Goal: Manage account settings

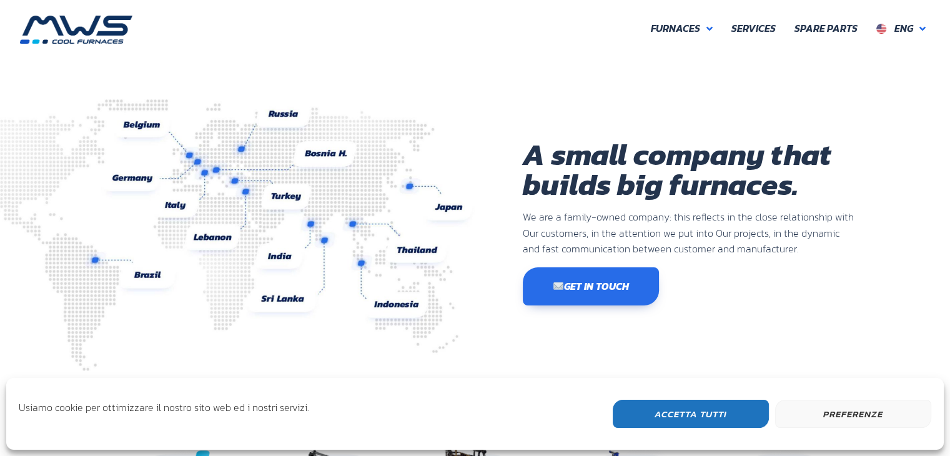
scroll to position [387, 749]
click at [918, 26] on link "Eng" at bounding box center [901, 29] width 68 height 26
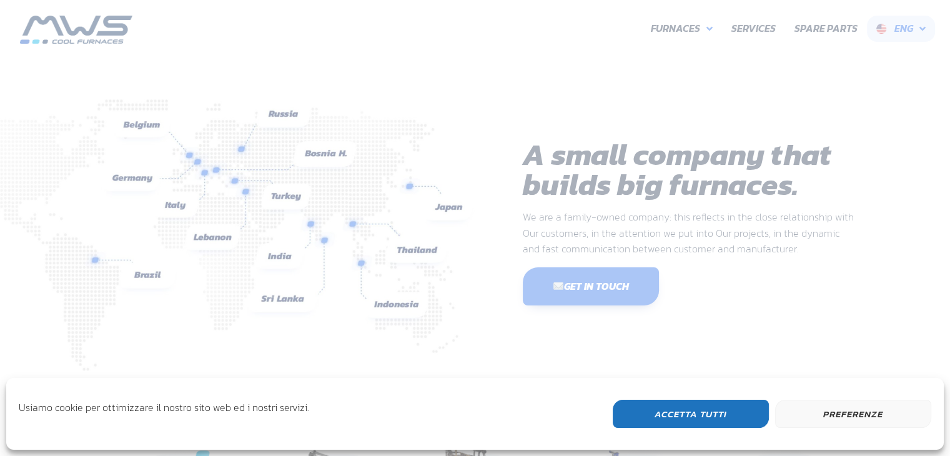
scroll to position [387, 749]
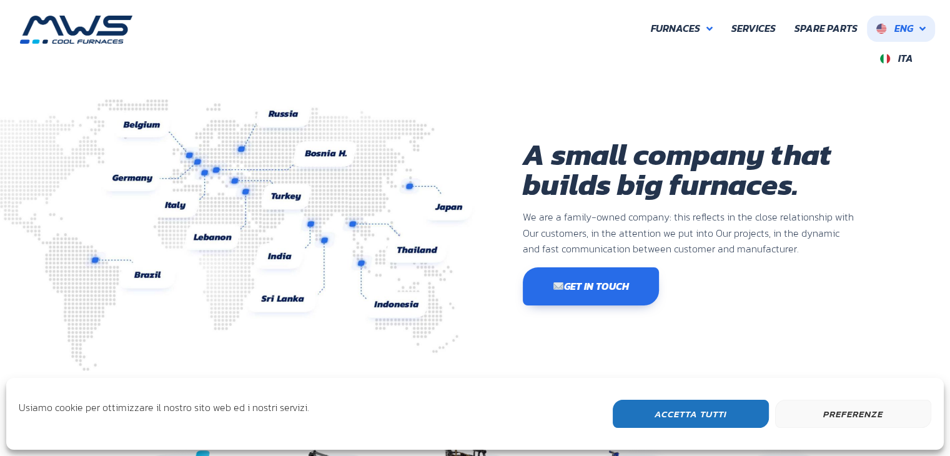
click at [892, 26] on span "Eng" at bounding box center [894, 29] width 37 height 16
click at [898, 57] on span "Ita" at bounding box center [905, 58] width 15 height 15
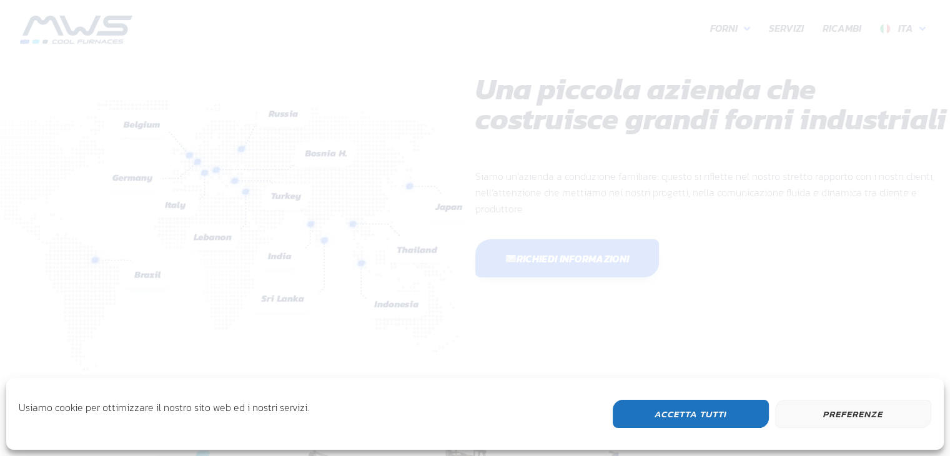
scroll to position [332, 749]
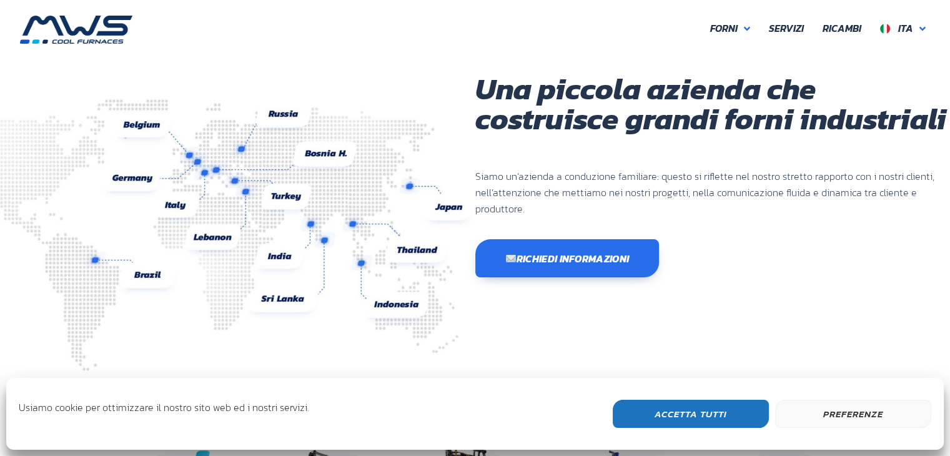
click at [888, 416] on button "Preferenze" at bounding box center [853, 414] width 156 height 28
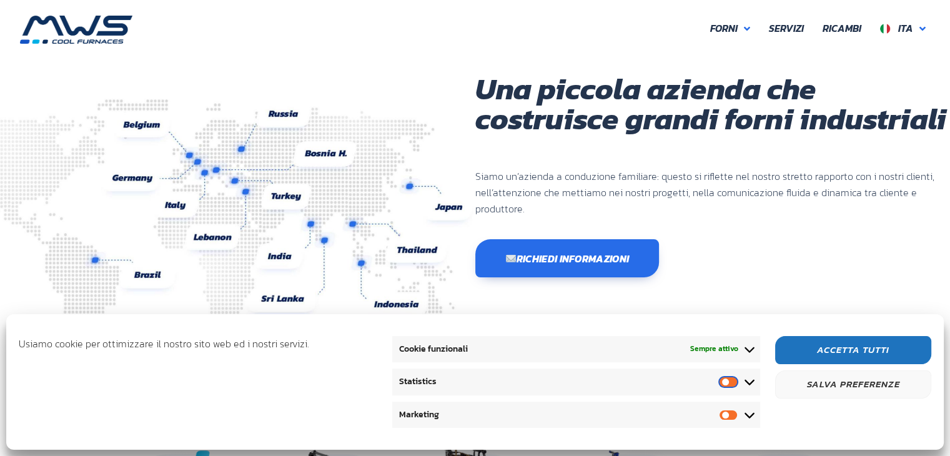
click at [722, 383] on input "Statistics" at bounding box center [731, 381] width 25 height 12
checkbox input "true"
click at [724, 418] on input "Marketing" at bounding box center [731, 414] width 25 height 12
checkbox input "false"
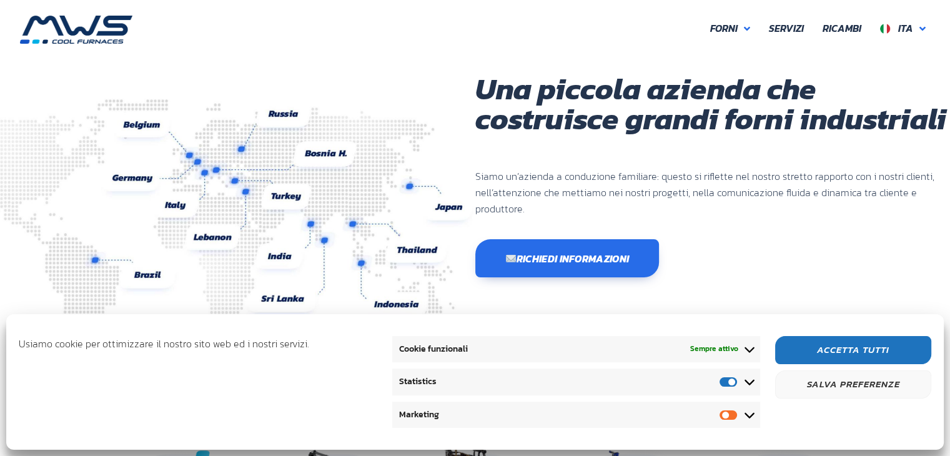
click at [726, 373] on span "Statistics Statistics" at bounding box center [575, 381] width 367 height 26
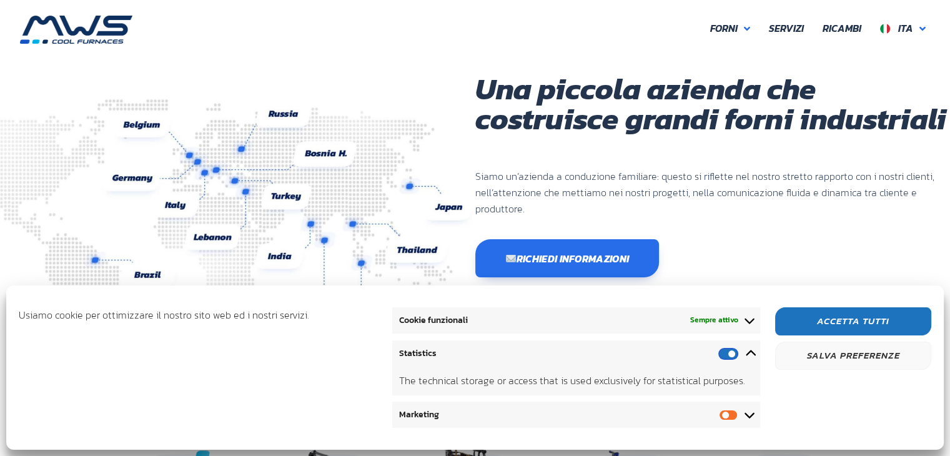
click at [724, 352] on input "Statistics" at bounding box center [731, 353] width 25 height 12
checkbox input "false"
click at [847, 356] on button "Salva preferenze" at bounding box center [853, 356] width 156 height 28
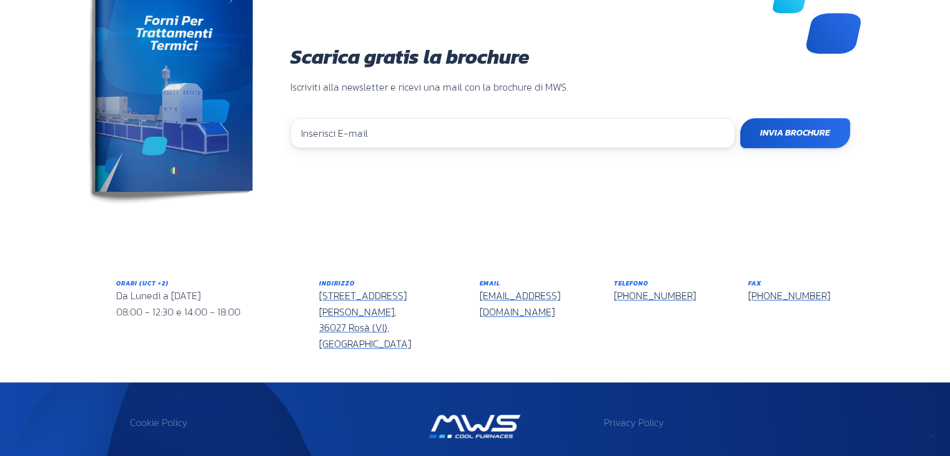
scroll to position [1059, 0]
